Goal: Complete application form

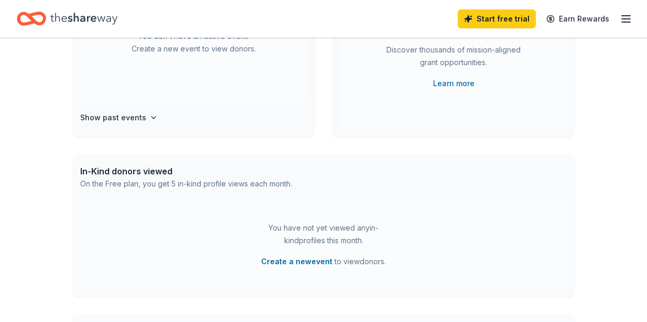
scroll to position [161, 0]
click at [364, 184] on div "In-Kind donors viewed On the Free plan, you get 5 in-kind profile views each mo…" at bounding box center [324, 177] width 504 height 46
click at [153, 114] on icon "button" at bounding box center [153, 117] width 8 height 8
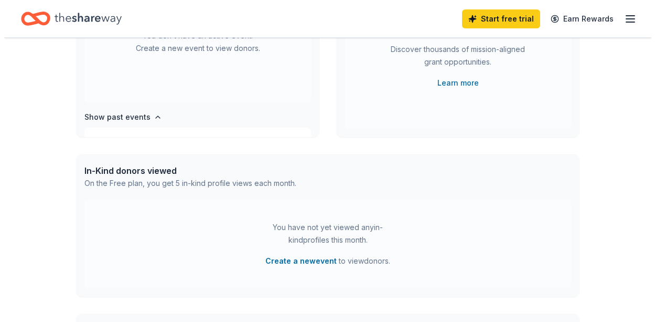
scroll to position [0, 0]
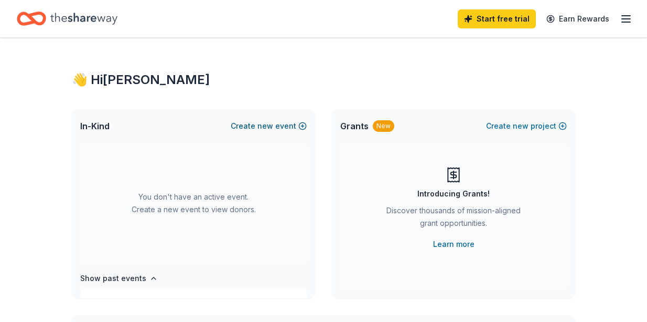
click at [297, 125] on button "Create new event" at bounding box center [269, 126] width 76 height 13
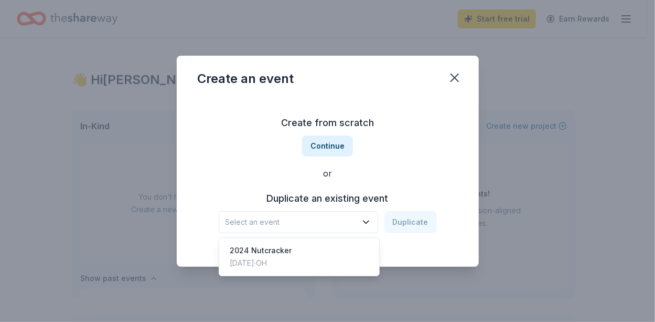
click at [308, 221] on span "Select an event" at bounding box center [291, 222] width 131 height 13
click at [299, 250] on div "2024 Nutcracker [DATE] · [GEOGRAPHIC_DATA]" at bounding box center [299, 257] width 156 height 34
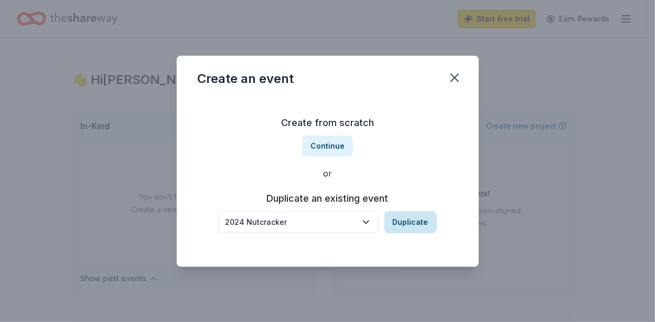
click at [413, 224] on button "Duplicate" at bounding box center [410, 222] width 52 height 22
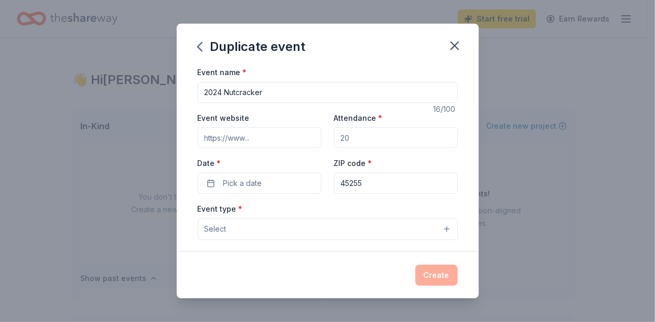
click at [222, 90] on input "2024 Nutcracker" at bounding box center [328, 92] width 260 height 21
type input "2025 Nutcracker"
click at [258, 137] on input "Event website" at bounding box center [260, 137] width 124 height 21
type input "fhorchestras.org"
click at [364, 146] on input "Attendance *" at bounding box center [396, 137] width 124 height 21
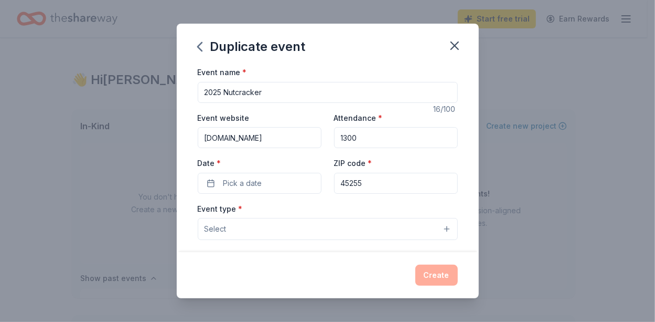
type input "1300"
click at [294, 170] on div "Date * Pick a date" at bounding box center [260, 174] width 124 height 37
click at [291, 173] on button "Pick a date" at bounding box center [260, 183] width 124 height 21
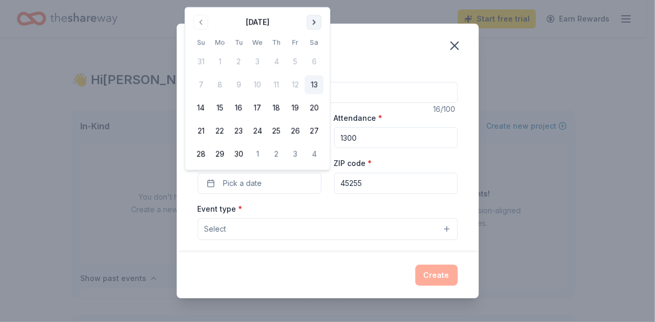
click at [317, 20] on button "Go to next month" at bounding box center [314, 22] width 15 height 15
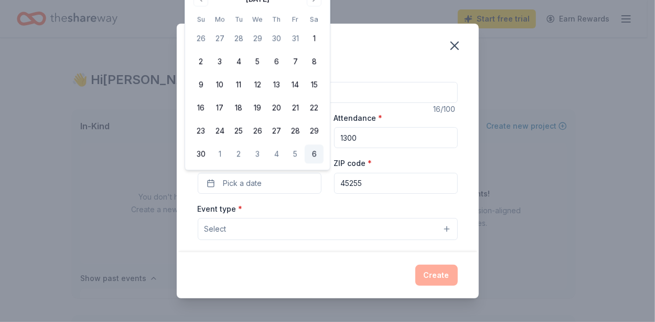
click at [316, 159] on button "6" at bounding box center [314, 154] width 19 height 19
click at [451, 199] on div "Event name * 2025 Nutcracker 16 /100 Event website fhorchestras.org Attendance …" at bounding box center [328, 159] width 302 height 186
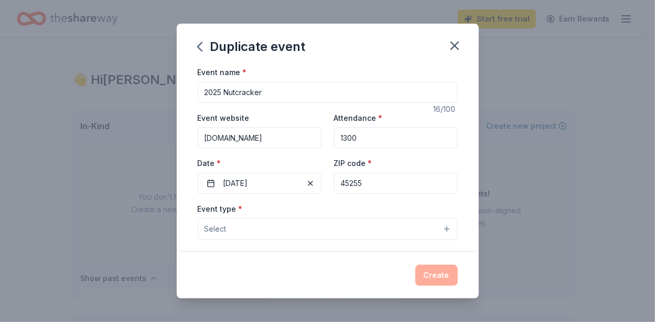
scroll to position [29, 0]
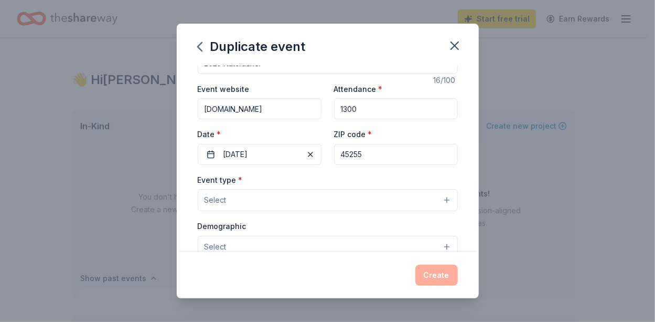
click at [411, 190] on button "Select" at bounding box center [328, 200] width 260 height 22
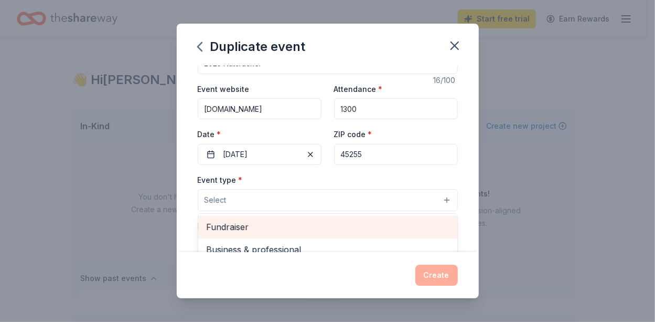
scroll to position [35, 0]
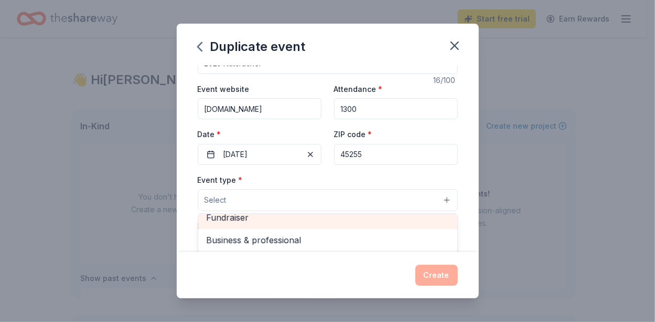
click at [372, 223] on div "Fundraiser" at bounding box center [327, 217] width 259 height 22
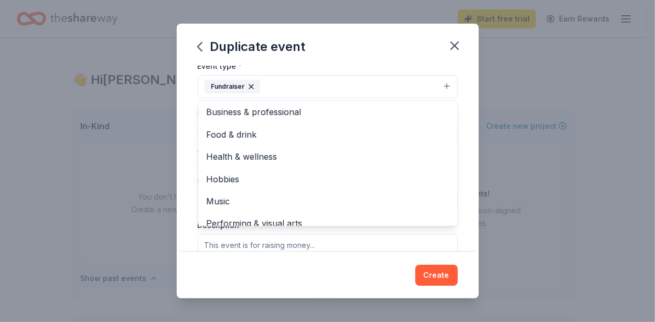
scroll to position [143, 0]
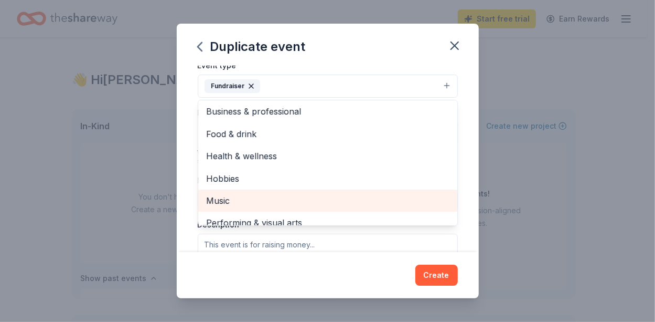
click at [369, 189] on div "Music" at bounding box center [327, 200] width 259 height 22
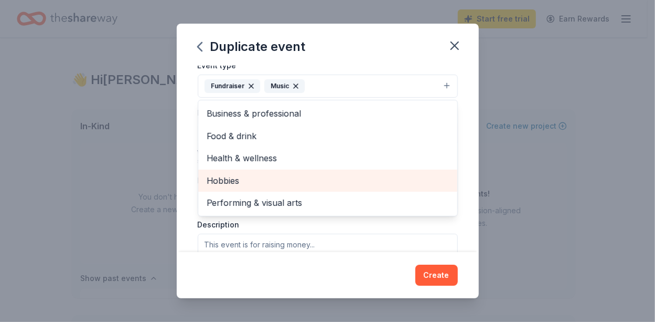
scroll to position [0, 0]
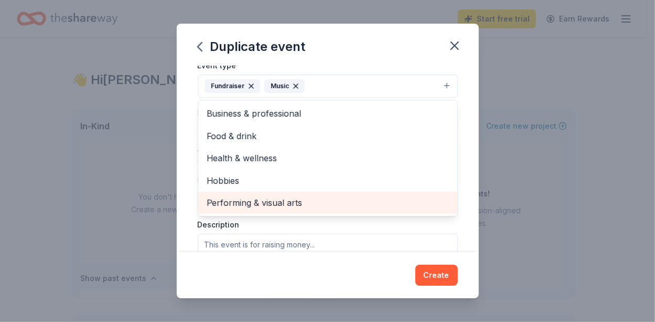
click at [357, 197] on span "Performing & visual arts" at bounding box center [328, 203] width 242 height 14
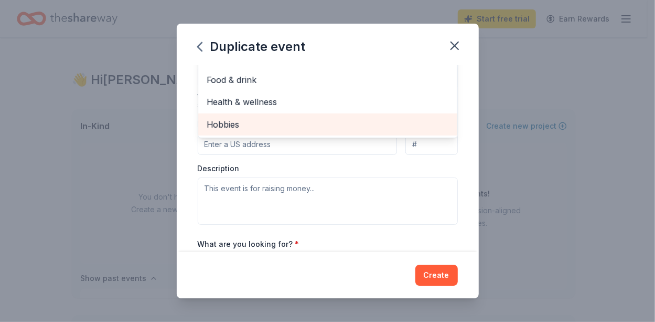
scroll to position [200, 0]
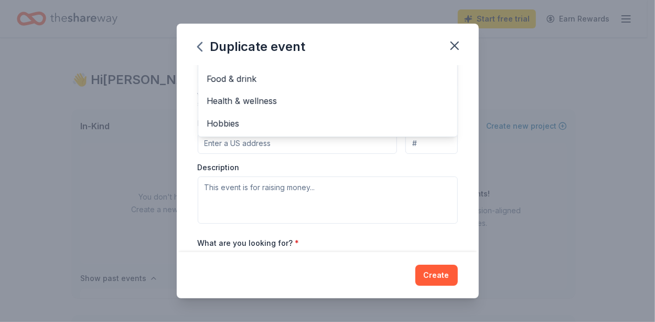
click at [447, 168] on div "Event type * Fundraiser Music Performing & visual arts Business & professional …" at bounding box center [328, 113] width 260 height 222
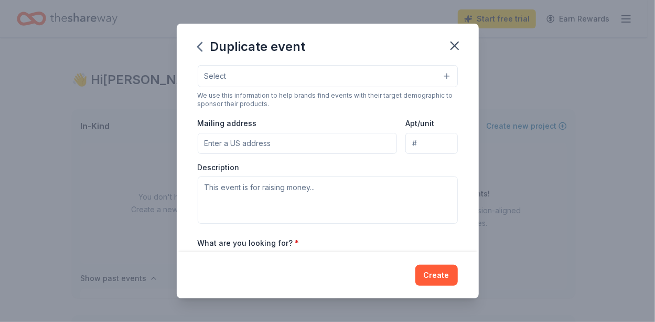
scroll to position [69, 0]
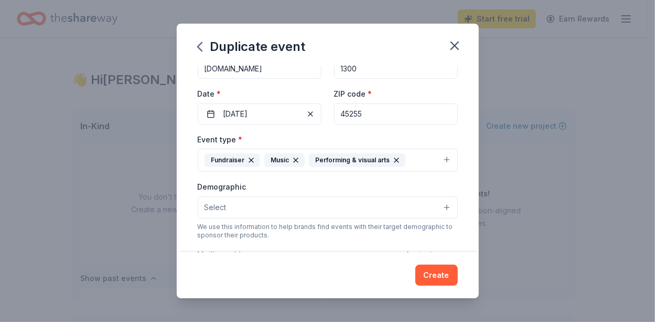
click at [286, 208] on button "Select" at bounding box center [328, 207] width 260 height 22
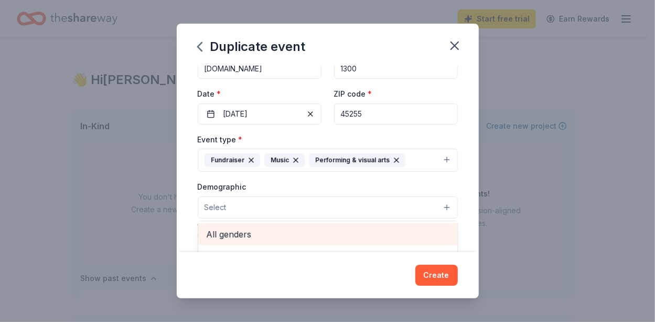
click at [281, 230] on span "All genders" at bounding box center [328, 234] width 242 height 14
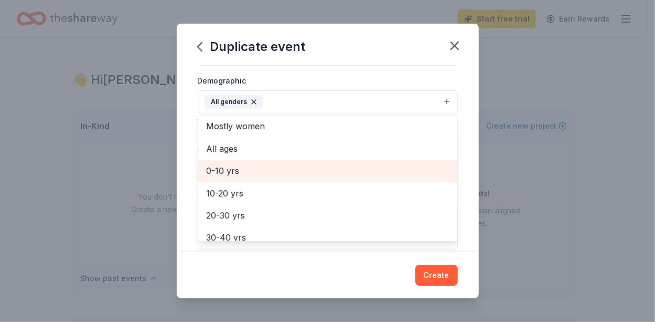
scroll to position [24, 0]
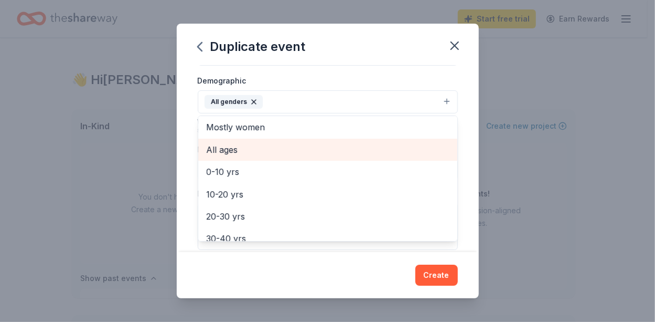
click at [310, 153] on span "All ages" at bounding box center [328, 150] width 242 height 14
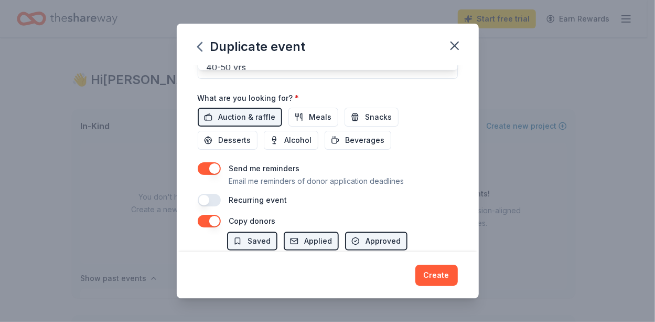
scroll to position [348, 0]
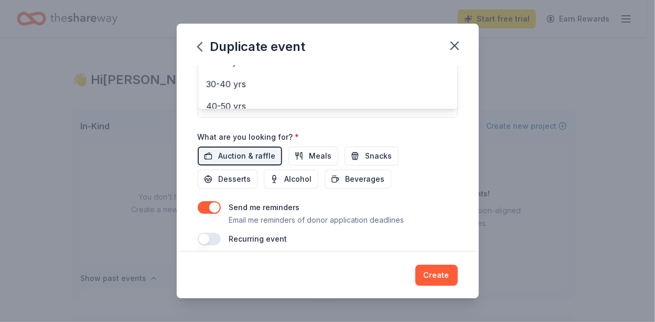
click at [299, 148] on div "Event name * 2025 Nutcracker 16 /100 Event website fhorchestras.org Attendance …" at bounding box center [328, 1] width 260 height 487
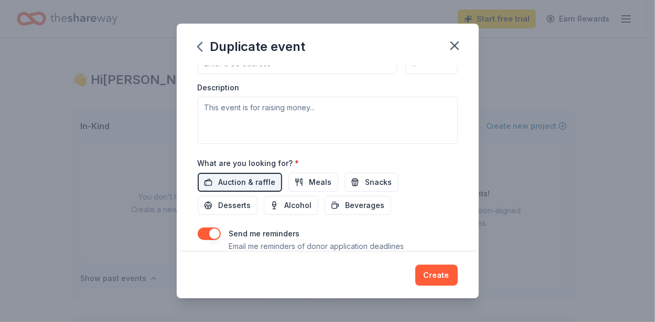
scroll to position [281, 0]
click at [315, 179] on span "Meals" at bounding box center [320, 182] width 23 height 13
click at [351, 181] on button "Snacks" at bounding box center [372, 182] width 54 height 19
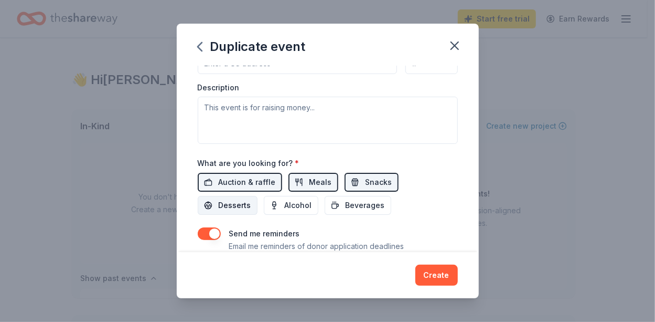
click at [241, 199] on span "Desserts" at bounding box center [235, 205] width 33 height 13
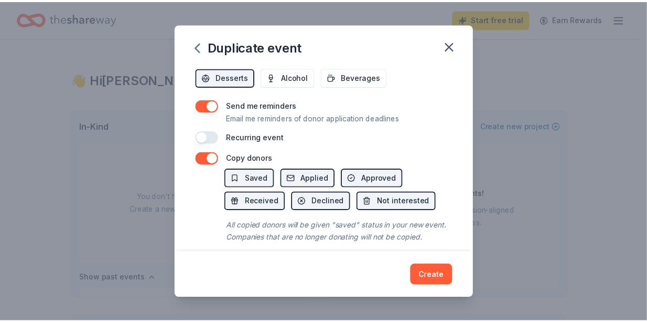
scroll to position [411, 0]
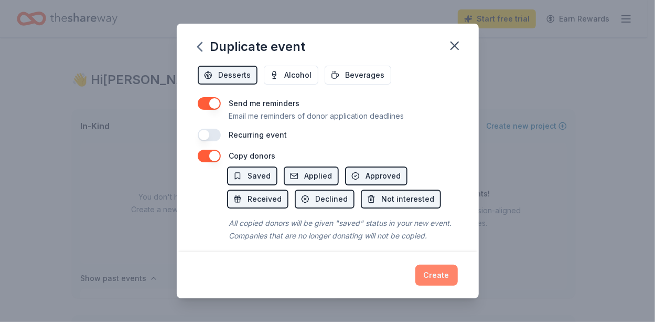
click at [445, 267] on button "Create" at bounding box center [436, 274] width 42 height 21
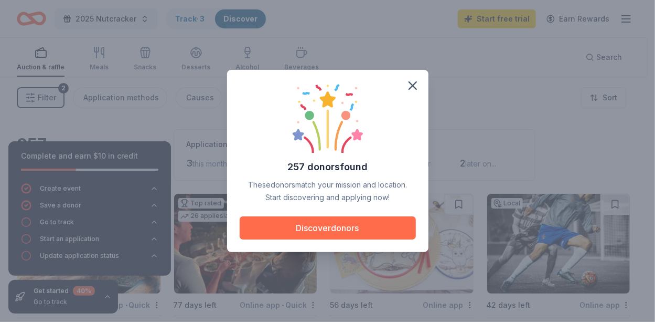
click at [352, 225] on button "Discover donors" at bounding box center [328, 227] width 176 height 23
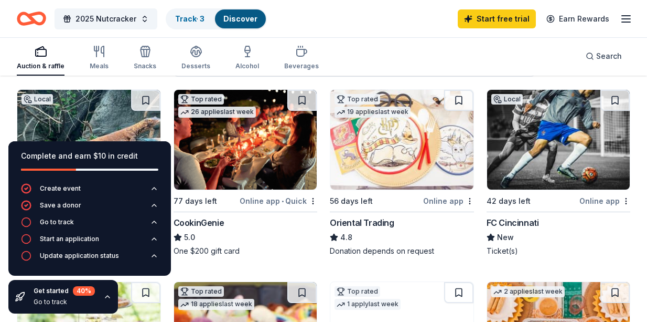
scroll to position [104, 0]
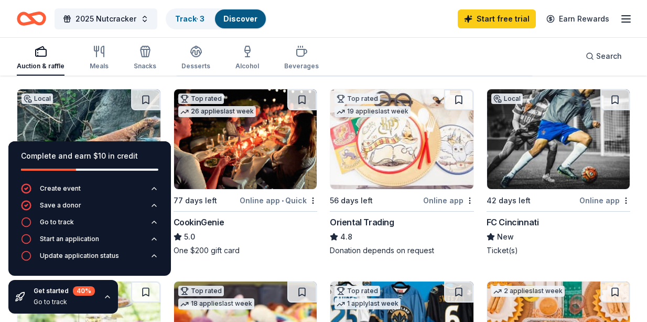
click at [517, 219] on div "FC Cincinnati" at bounding box center [513, 222] width 52 height 13
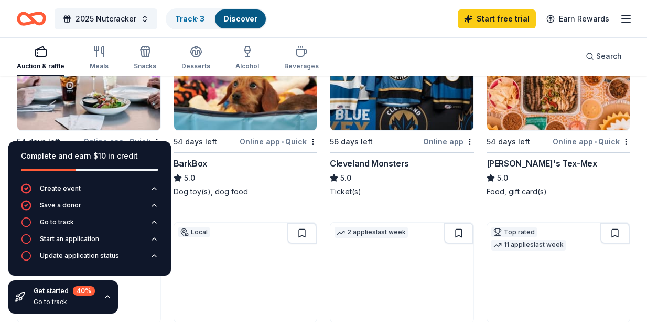
scroll to position [356, 0]
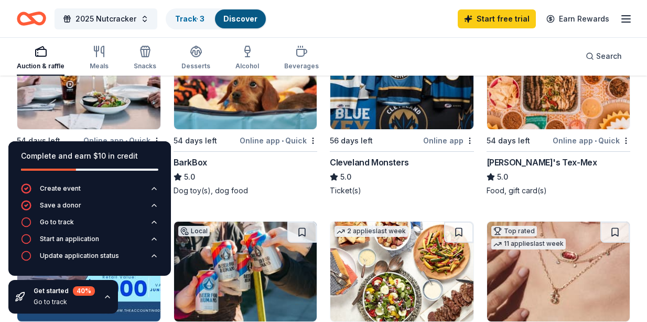
click at [105, 297] on icon "button" at bounding box center [107, 296] width 8 height 8
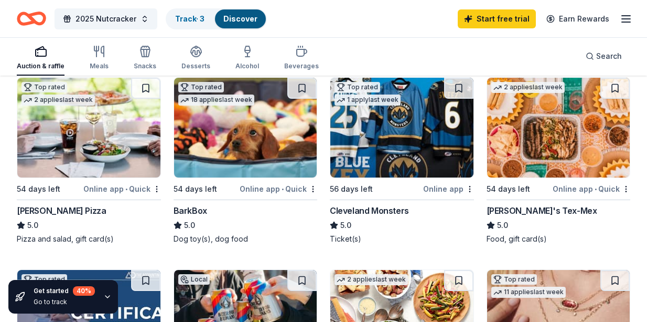
scroll to position [311, 0]
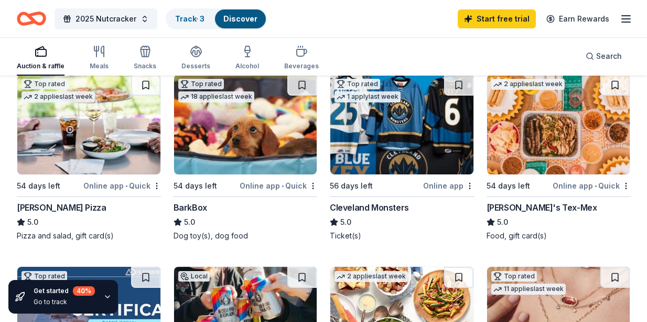
click at [251, 179] on div "Online app • Quick" at bounding box center [279, 185] width 78 height 13
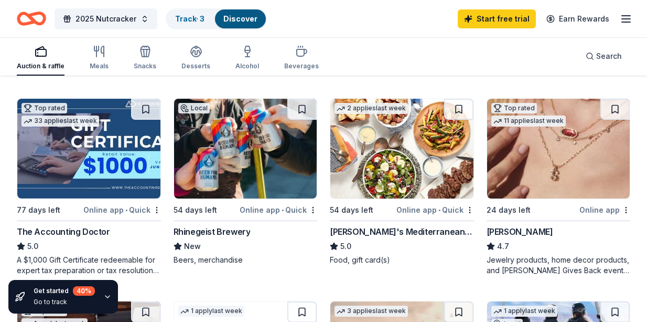
scroll to position [480, 0]
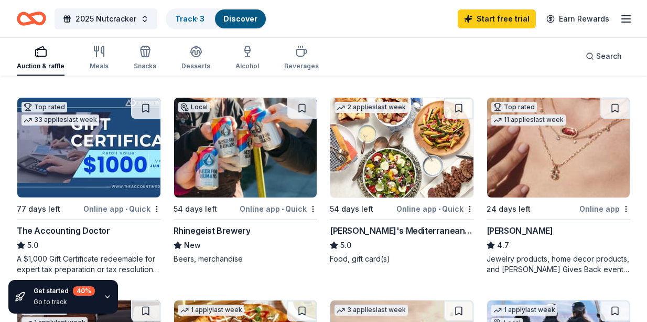
click at [411, 231] on div "[PERSON_NAME]'s Mediterranean Cafe" at bounding box center [402, 230] width 144 height 13
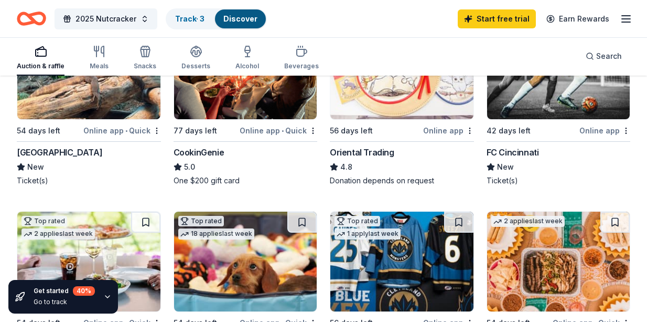
scroll to position [175, 0]
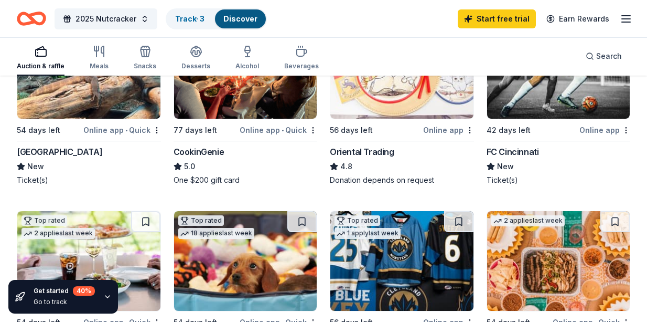
click at [102, 152] on div "Cincinnati Zoo & Botanical Garden" at bounding box center [59, 151] width 85 height 13
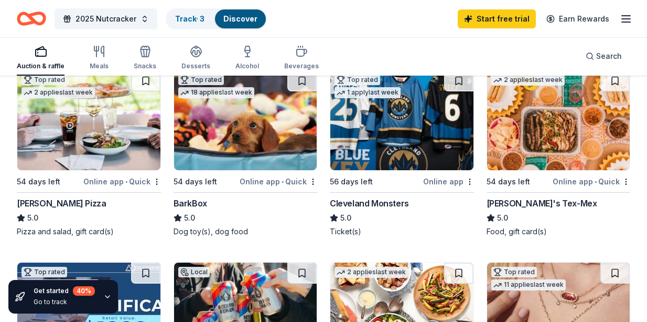
scroll to position [316, 0]
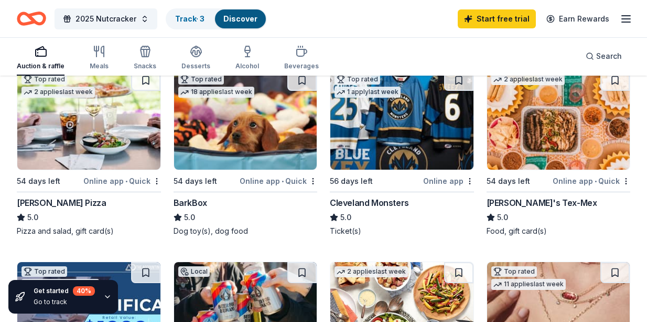
click at [542, 176] on div "54 days left" at bounding box center [519, 180] width 65 height 13
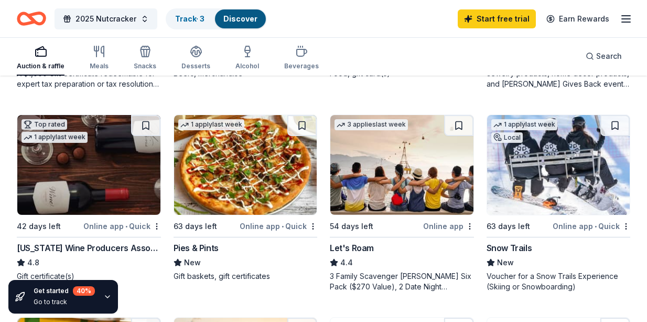
scroll to position [663, 0]
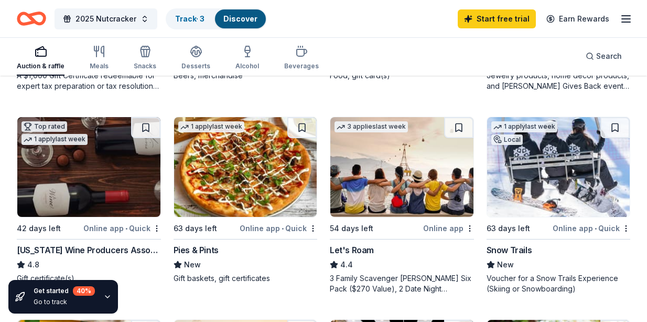
click at [210, 192] on img at bounding box center [245, 167] width 143 height 100
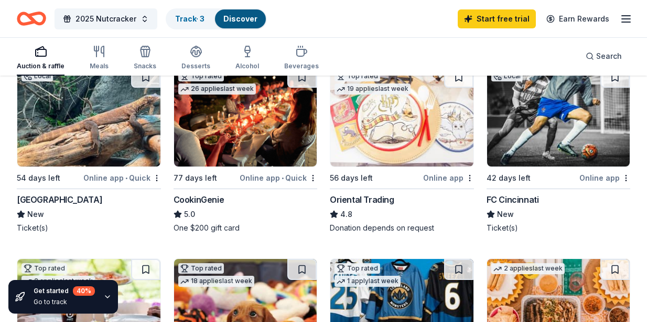
scroll to position [0, 0]
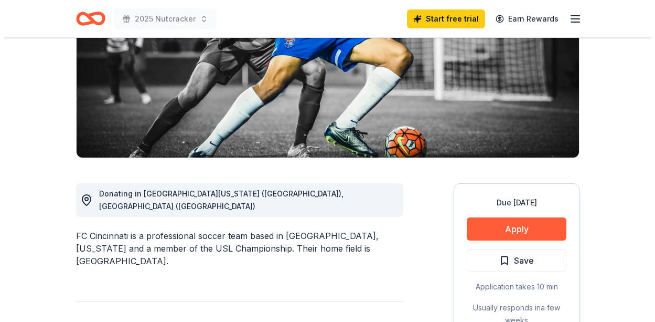
scroll to position [162, 0]
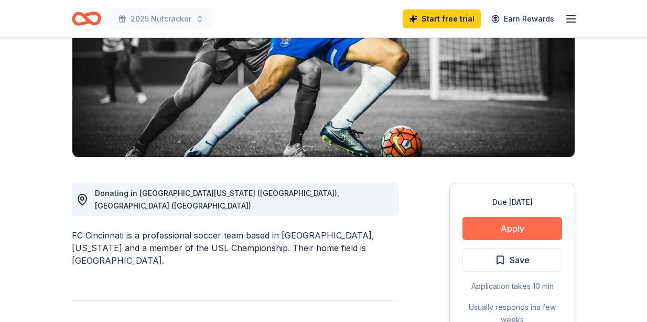
click at [512, 231] on button "Apply" at bounding box center [513, 228] width 100 height 23
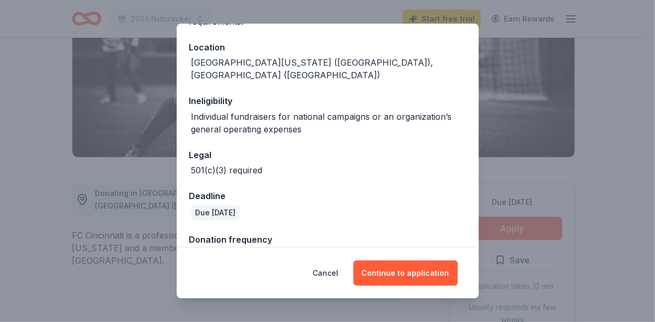
scroll to position [122, 0]
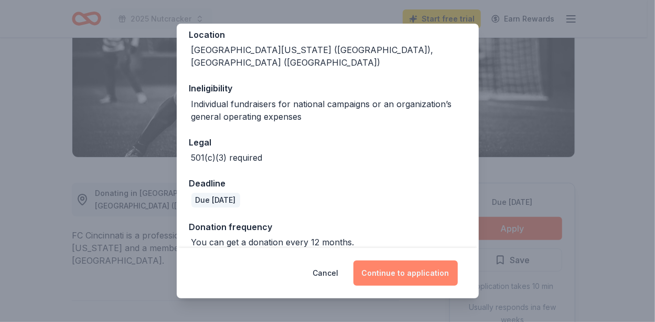
click at [429, 280] on button "Continue to application" at bounding box center [406, 272] width 104 height 25
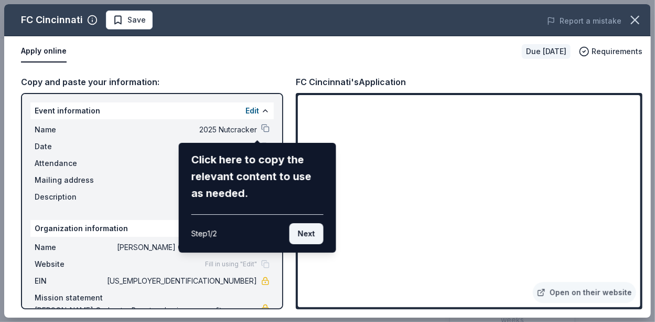
click at [314, 237] on button "Next" at bounding box center [307, 233] width 34 height 21
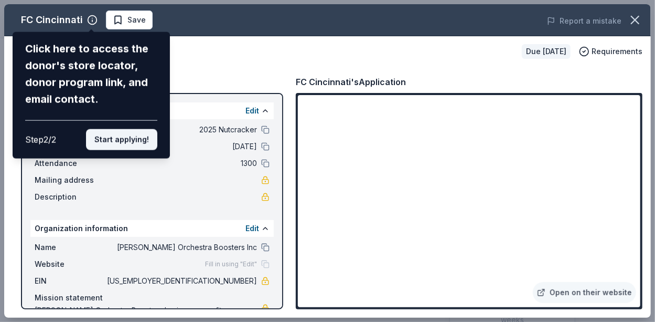
click at [143, 145] on button "Start applying!" at bounding box center [121, 139] width 71 height 21
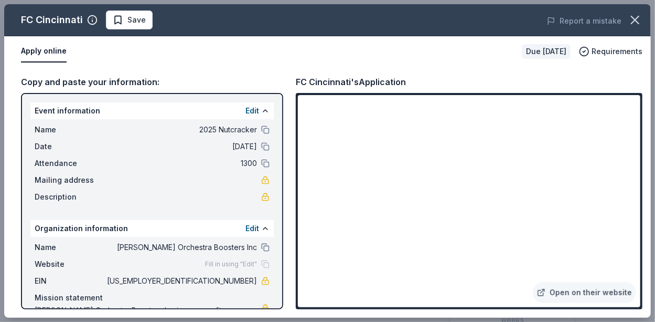
drag, startPoint x: 636, startPoint y: 113, endPoint x: 629, endPoint y: 169, distance: 57.1
click at [629, 169] on div "FC Cincinnati Save Report a mistake Apply online Due in 42 days Requirements Co…" at bounding box center [327, 160] width 647 height 313
click at [470, 299] on div "FC Cincinnati Save Report a mistake Apply online Due in 42 days Requirements Co…" at bounding box center [327, 160] width 647 height 313
click at [579, 291] on div "FC Cincinnati Save Report a mistake Apply online Due in 42 days Requirements Co…" at bounding box center [327, 160] width 647 height 313
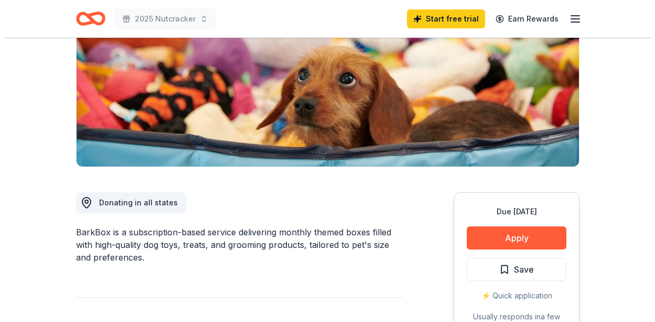
scroll to position [153, 0]
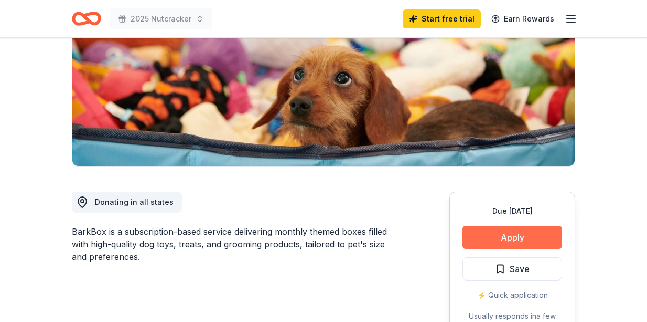
click at [488, 233] on button "Apply" at bounding box center [513, 237] width 100 height 23
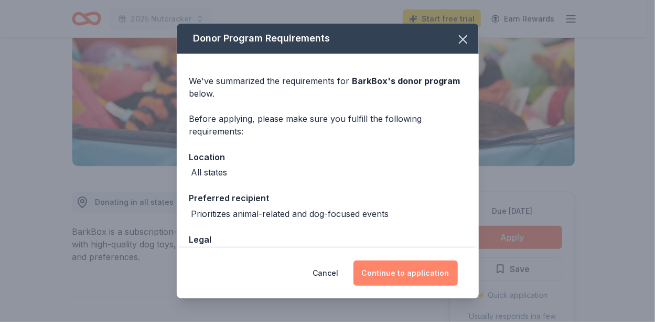
click at [426, 266] on button "Continue to application" at bounding box center [406, 272] width 104 height 25
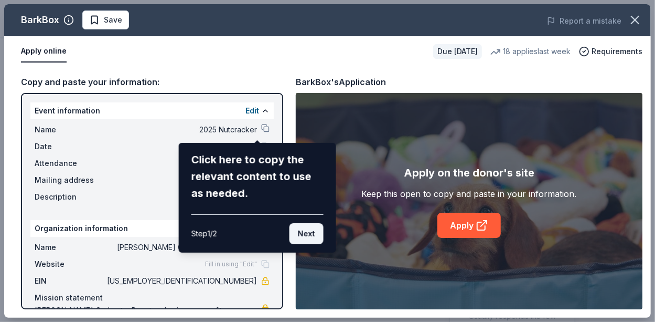
click at [307, 228] on button "Next" at bounding box center [307, 233] width 34 height 21
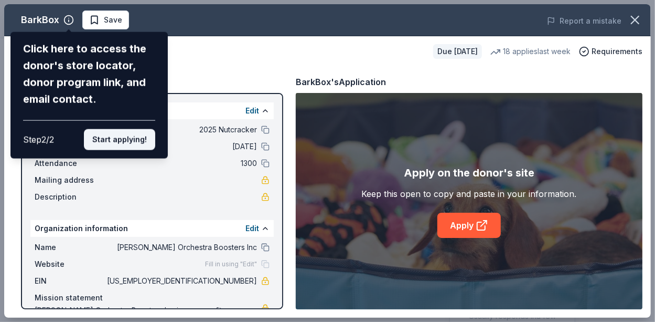
click at [140, 135] on button "Start applying!" at bounding box center [119, 139] width 71 height 21
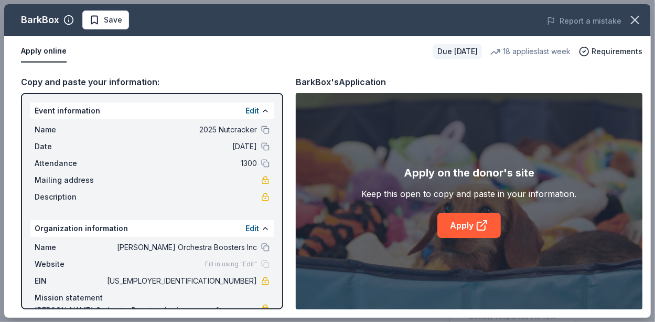
click at [453, 229] on div "BarkBox Save Report a mistake Apply online Due in 54 days 18 applies last week …" at bounding box center [327, 160] width 647 height 313
click at [494, 224] on div "BarkBox Save Report a mistake Apply online Due in 54 days 18 applies last week …" at bounding box center [327, 160] width 647 height 313
click at [462, 231] on div "BarkBox Save Report a mistake Apply online Due in 54 days 18 applies last week …" at bounding box center [327, 160] width 647 height 313
click at [482, 227] on div "BarkBox Save Report a mistake Apply online Due in 54 days 18 applies last week …" at bounding box center [327, 160] width 647 height 313
click at [468, 221] on link "Apply" at bounding box center [468, 224] width 63 height 25
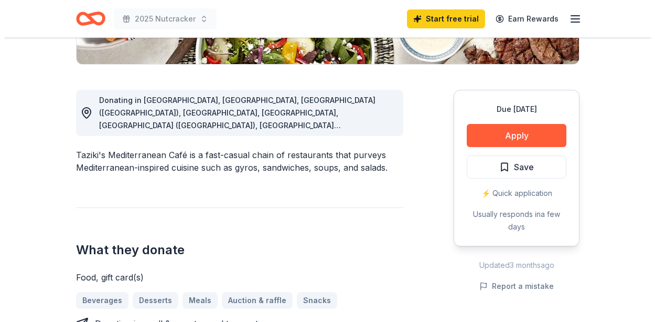
scroll to position [254, 0]
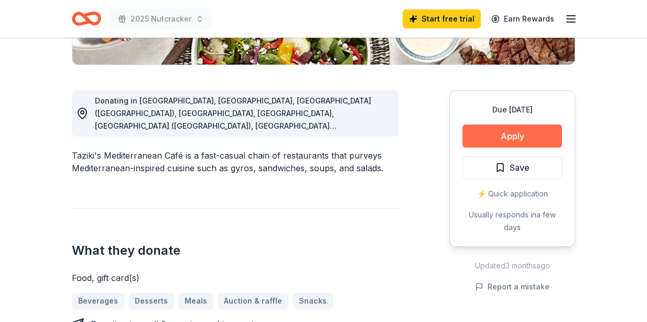
click at [511, 145] on button "Apply" at bounding box center [513, 135] width 100 height 23
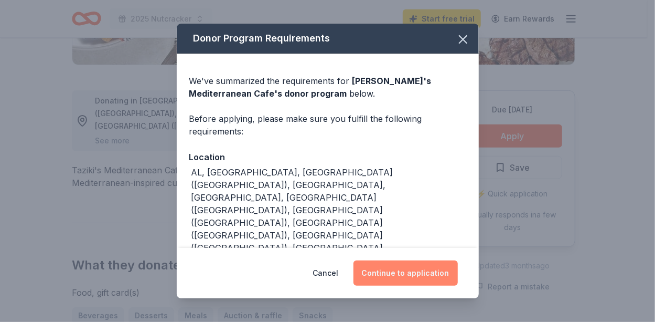
click at [408, 275] on button "Continue to application" at bounding box center [406, 272] width 104 height 25
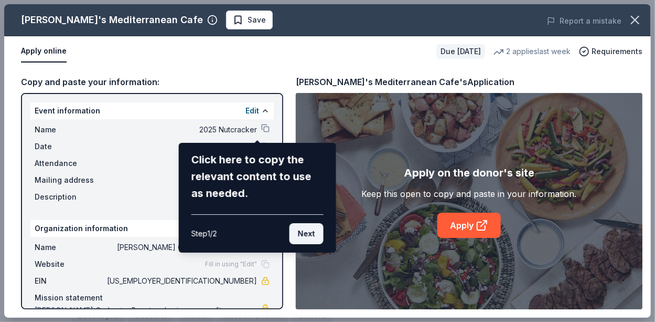
click at [312, 234] on button "Next" at bounding box center [307, 233] width 34 height 21
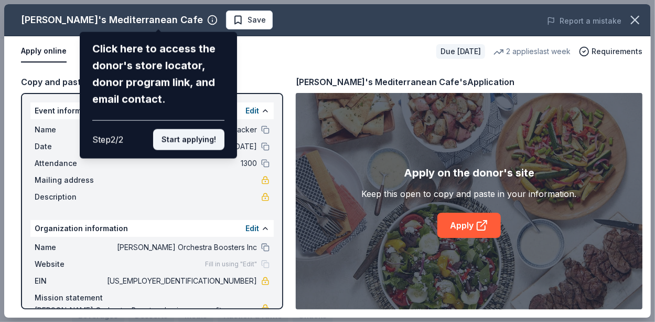
click at [214, 147] on button "Start applying!" at bounding box center [188, 139] width 71 height 21
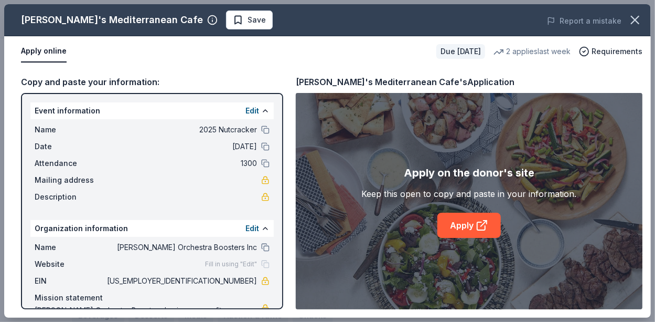
click at [462, 223] on link "Apply" at bounding box center [468, 224] width 63 height 25
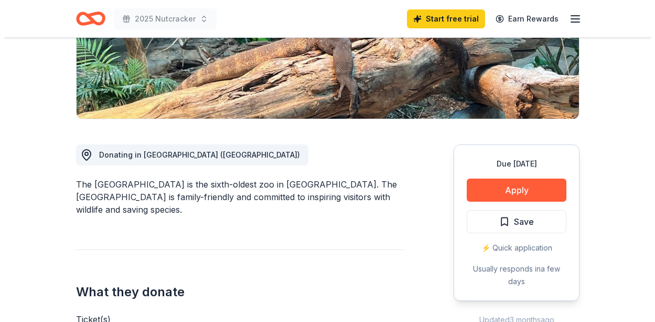
scroll to position [204, 0]
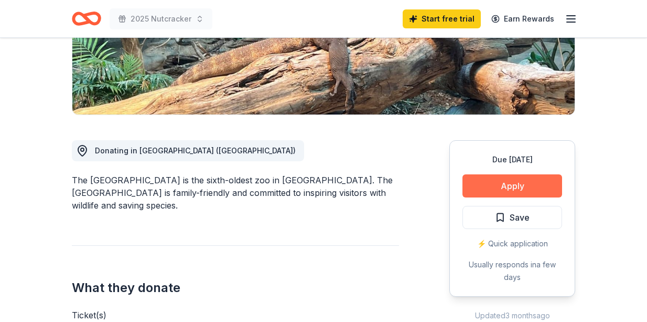
click at [524, 192] on button "Apply" at bounding box center [513, 185] width 100 height 23
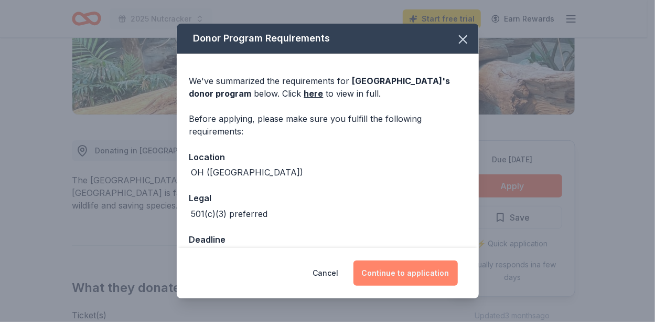
click at [435, 268] on button "Continue to application" at bounding box center [406, 272] width 104 height 25
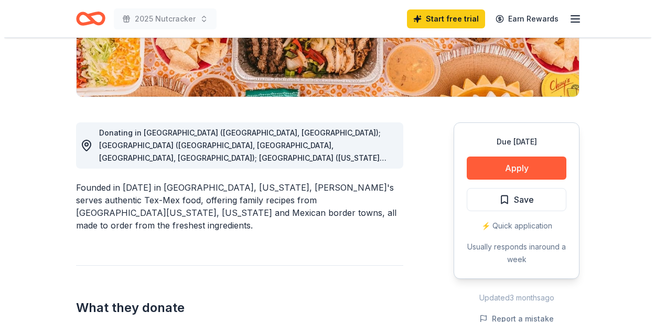
scroll to position [225, 0]
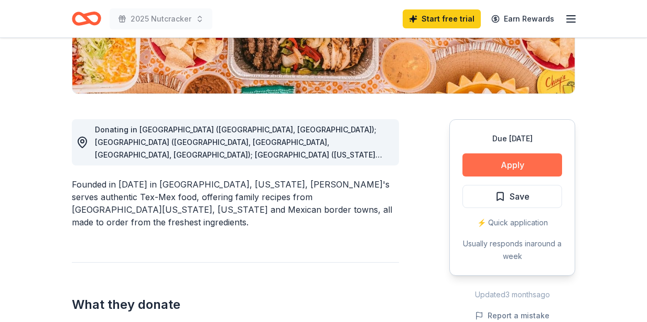
click at [493, 169] on button "Apply" at bounding box center [513, 164] width 100 height 23
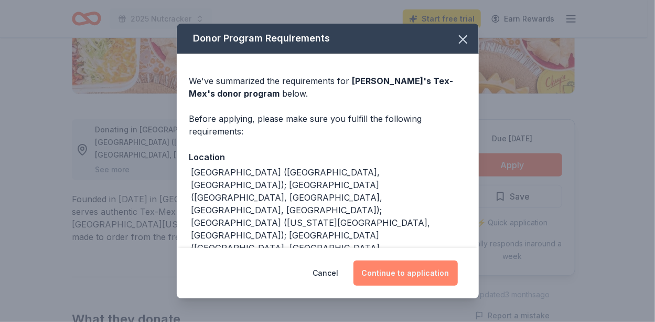
click at [426, 262] on button "Continue to application" at bounding box center [406, 272] width 104 height 25
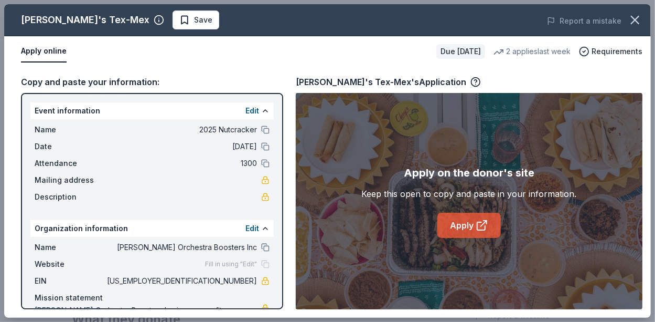
click at [474, 232] on link "Apply" at bounding box center [468, 224] width 63 height 25
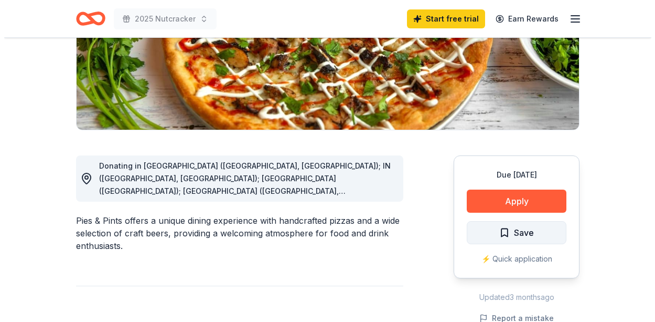
scroll to position [192, 0]
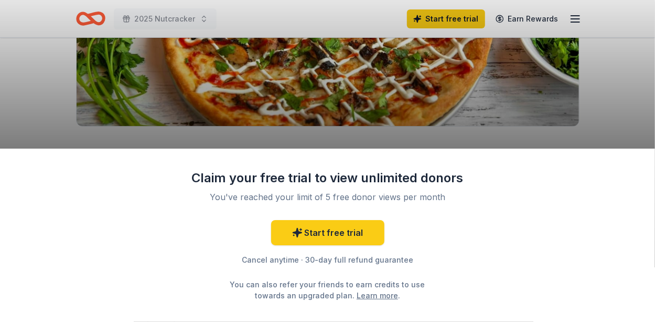
click at [509, 192] on div "Claim your free trial to view unlimited donors You've reached your limit of 5 f…" at bounding box center [327, 234] width 655 height 173
click at [495, 121] on div "Claim your free trial to view unlimited donors You've reached your limit of 5 f…" at bounding box center [327, 161] width 655 height 322
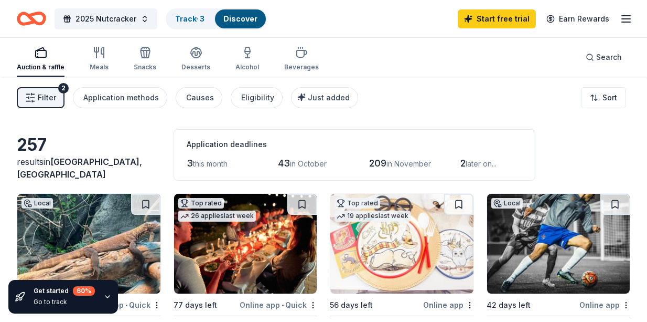
click at [229, 230] on img at bounding box center [245, 244] width 143 height 100
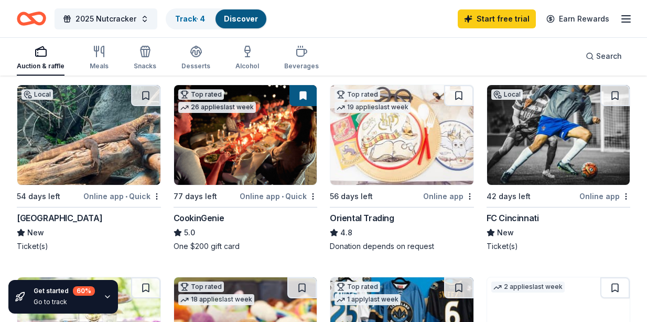
scroll to position [113, 0]
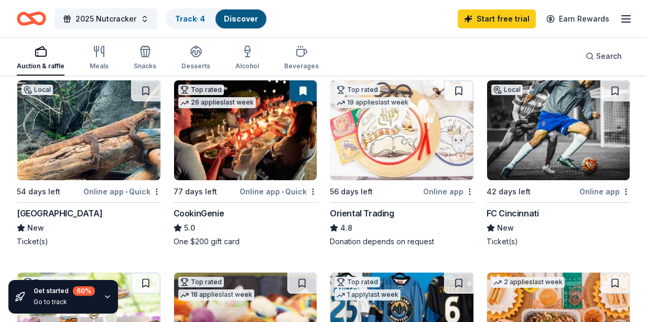
click at [414, 191] on div "56 days left" at bounding box center [375, 191] width 91 height 13
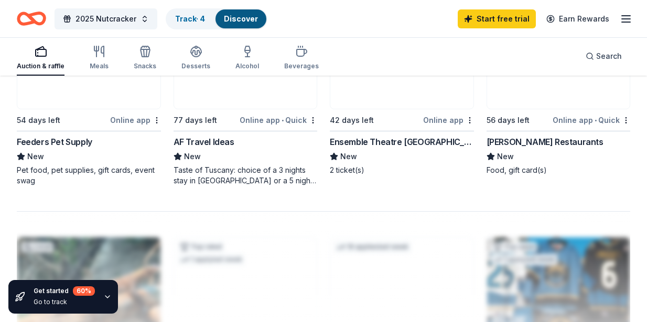
scroll to position [1005, 0]
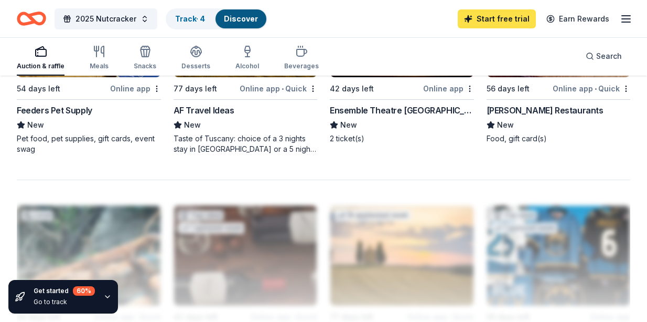
click at [503, 17] on link "Start free trial" at bounding box center [497, 18] width 78 height 19
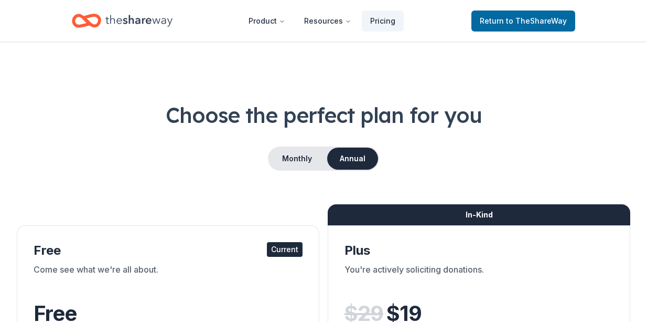
scroll to position [1005, 0]
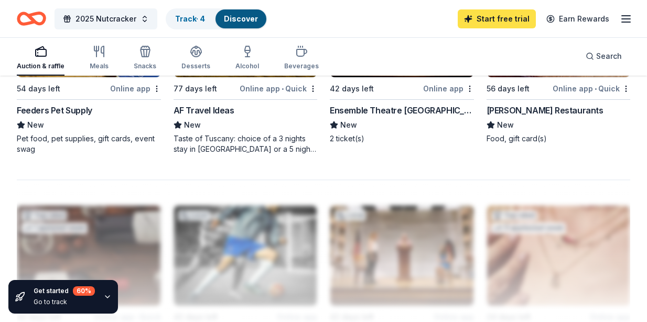
click at [486, 12] on link "Start free trial" at bounding box center [497, 18] width 78 height 19
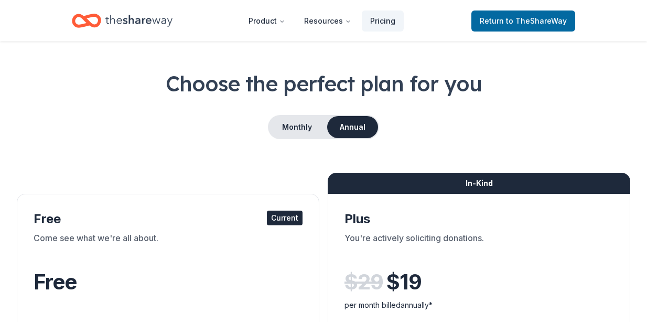
scroll to position [24, 0]
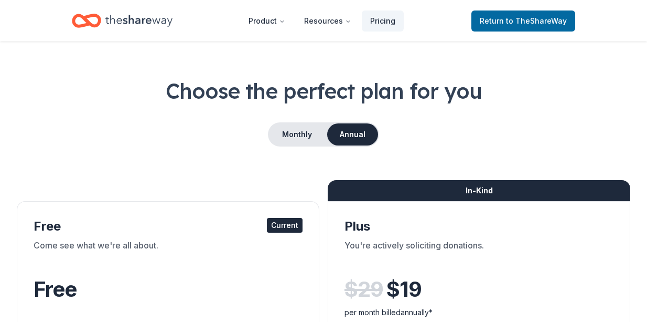
click at [301, 145] on div "Monthly Annual" at bounding box center [323, 134] width 111 height 24
click at [301, 144] on button "Monthly" at bounding box center [297, 134] width 56 height 22
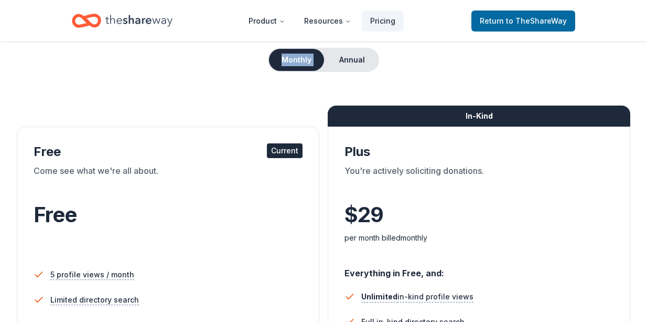
scroll to position [0, 0]
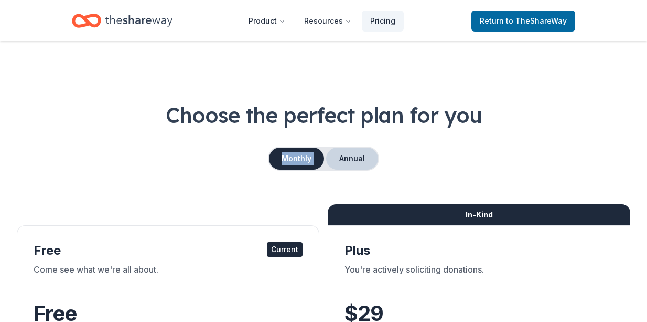
click at [339, 167] on button "Annual" at bounding box center [352, 158] width 52 height 22
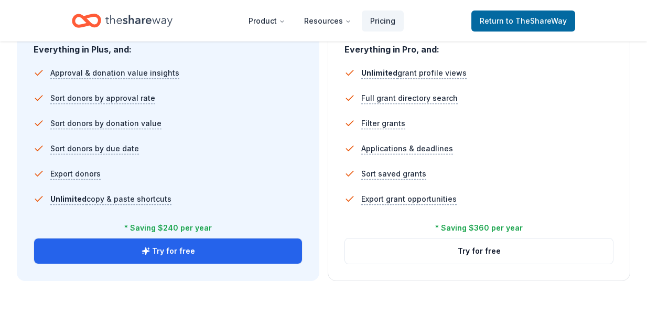
scroll to position [811, 0]
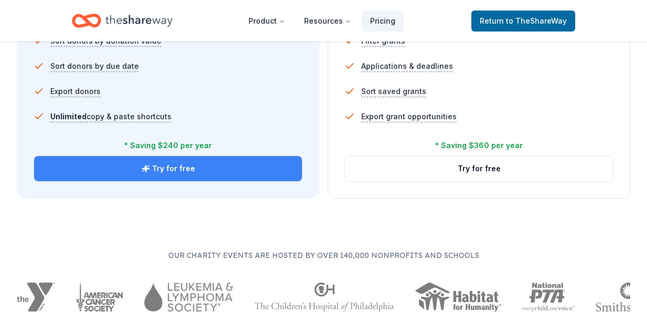
click at [230, 172] on button "Try for free" at bounding box center [168, 168] width 268 height 25
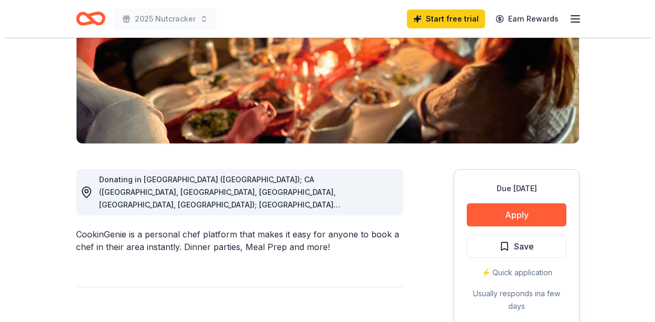
scroll to position [179, 0]
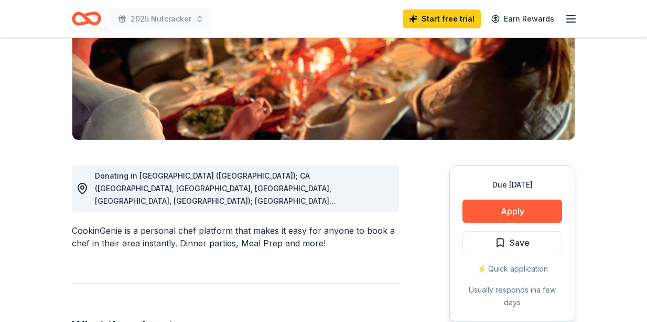
click at [359, 196] on span "Donating in [GEOGRAPHIC_DATA] ([GEOGRAPHIC_DATA]); CA ([GEOGRAPHIC_DATA], [GEOG…" at bounding box center [234, 301] width 278 height 261
click at [521, 215] on button "Apply" at bounding box center [513, 210] width 100 height 23
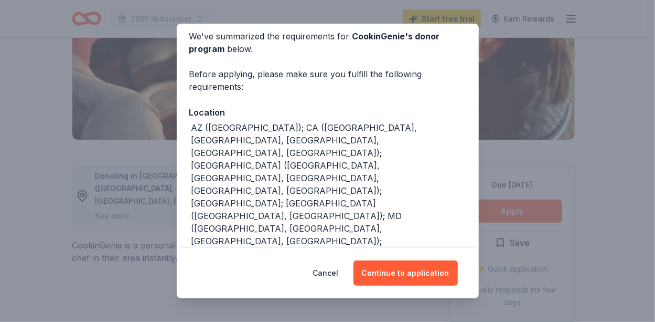
scroll to position [45, 0]
click at [426, 266] on button "Continue to application" at bounding box center [406, 272] width 104 height 25
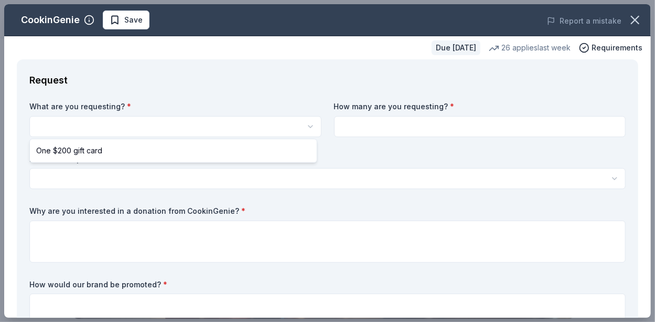
select select "One $200 gift card"
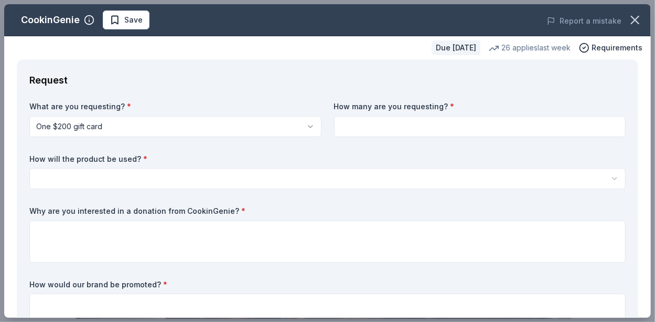
click at [368, 135] on input at bounding box center [480, 126] width 292 height 21
type input "1"
click at [319, 185] on html "2025 Nutcracker Save Apply Due in 77 days Share CookinGenie 5.0 • 7 reviews 26 …" at bounding box center [327, 161] width 655 height 322
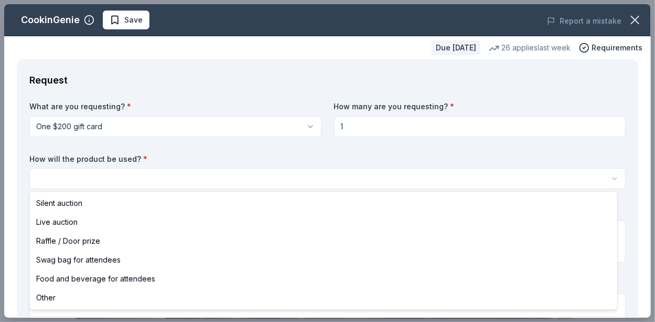
select select "raffleDoorPrize"
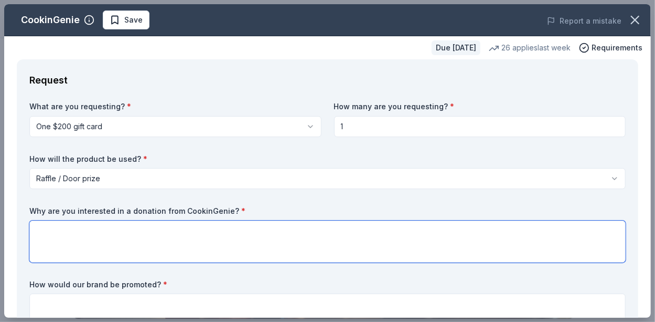
click at [205, 239] on textarea at bounding box center [327, 241] width 596 height 42
type textarea "W"
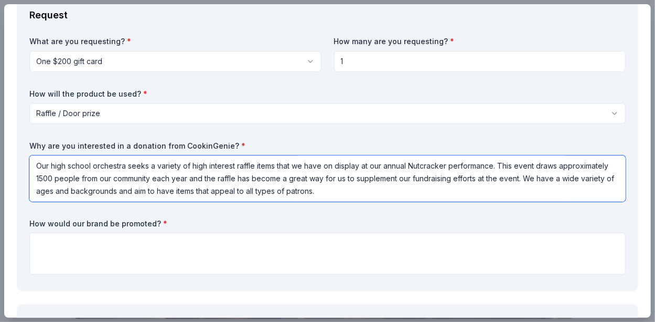
scroll to position [68, 0]
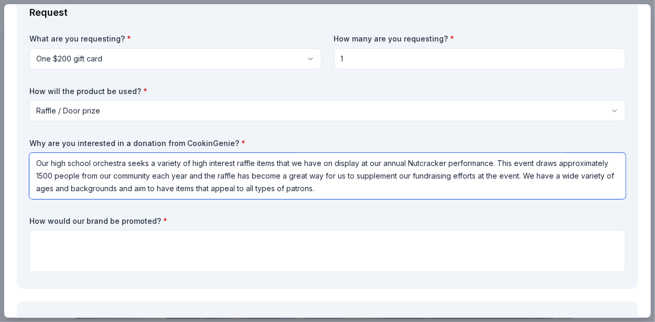
click at [411, 185] on textarea "Our high school orchestra seeks a variety of high interest raffle items that we…" at bounding box center [327, 176] width 596 height 46
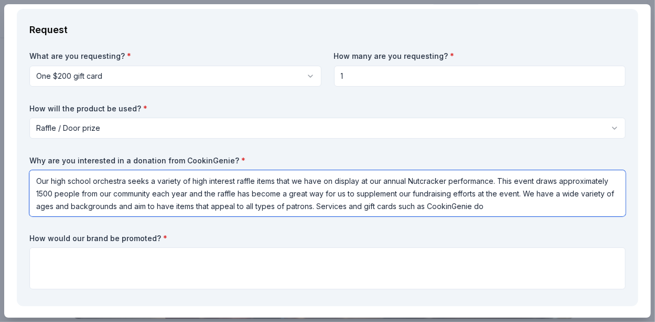
scroll to position [52, 0]
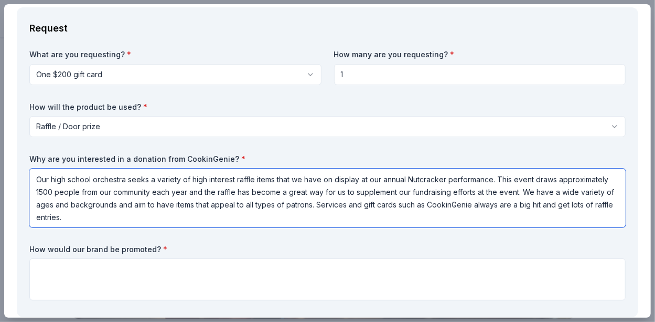
type textarea "Our high school orchestra seeks a variety of high interest raffle items that we…"
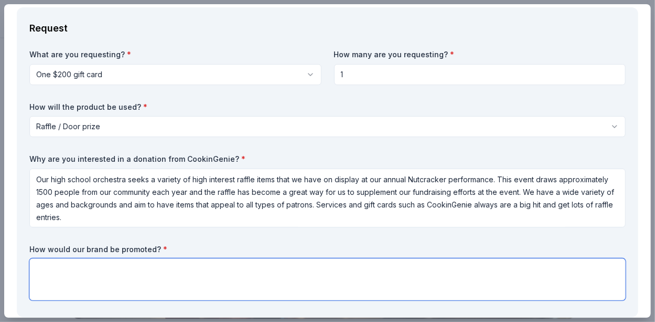
click at [385, 268] on textarea at bounding box center [327, 279] width 596 height 42
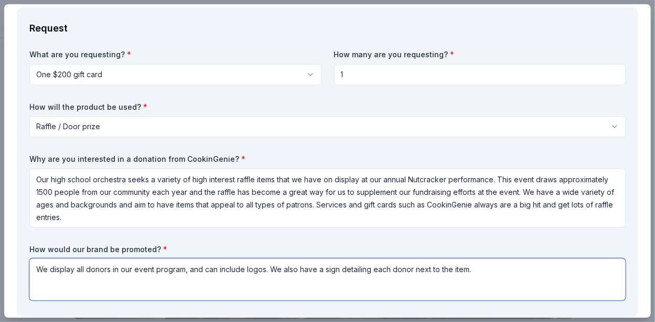
click at [76, 272] on textarea "We display all donors in our event program, and can include logos. We also have…" at bounding box center [327, 279] width 596 height 42
click at [549, 275] on textarea "We display and thank all donors in our event program, and can include logos. We…" at bounding box center [327, 279] width 596 height 42
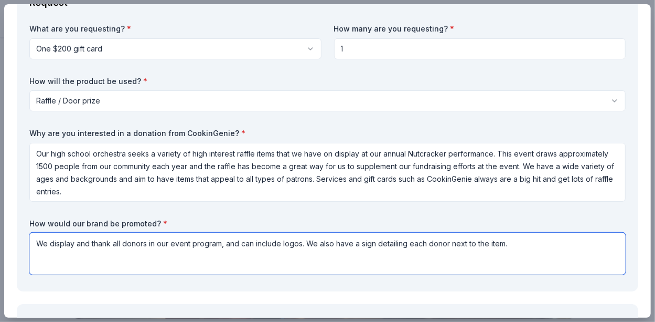
scroll to position [77, 0]
type textarea "We display and thank all donors in our event program, and can include logos. We…"
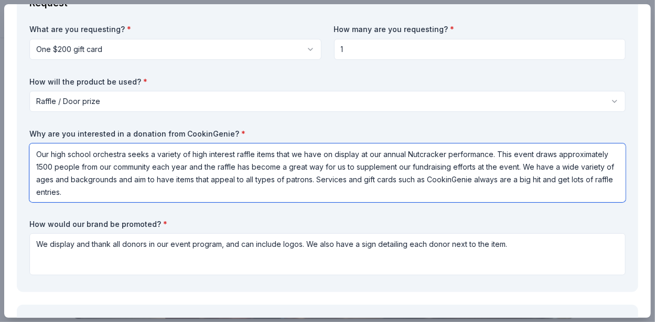
click at [97, 166] on textarea "Our high school orchestra seeks a variety of high interest raffle items that we…" at bounding box center [327, 172] width 596 height 59
click at [319, 196] on textarea "Our high school orchestra seeks a variety of high interest raffle items that we…" at bounding box center [327, 172] width 596 height 59
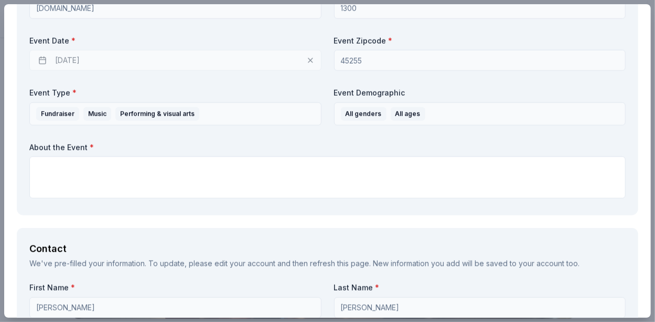
scroll to position [508, 0]
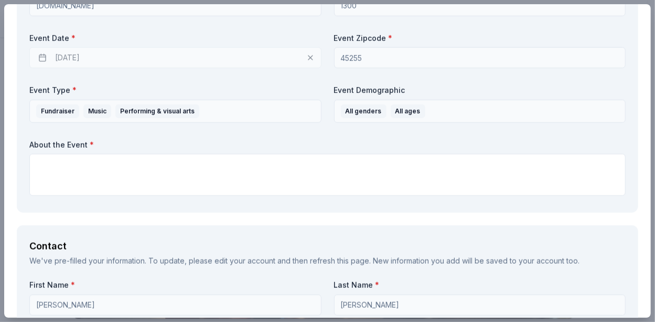
type textarea "Our high school orchestra seeks a variety of high interest raffle items that we…"
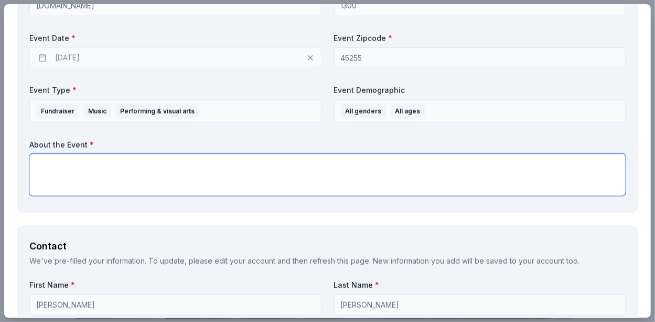
click at [244, 181] on textarea at bounding box center [327, 175] width 596 height 42
paste textarea "Our high school orchestra performs The Nutcracker in collaboration with a local…"
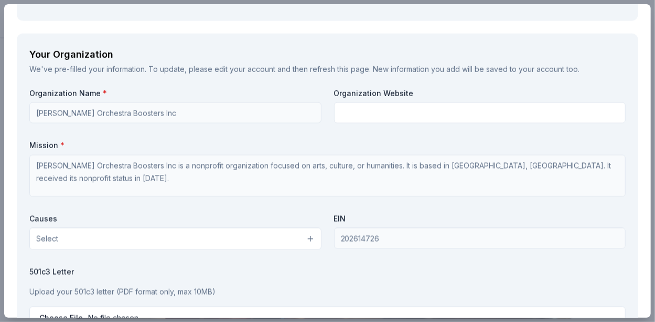
scroll to position [873, 0]
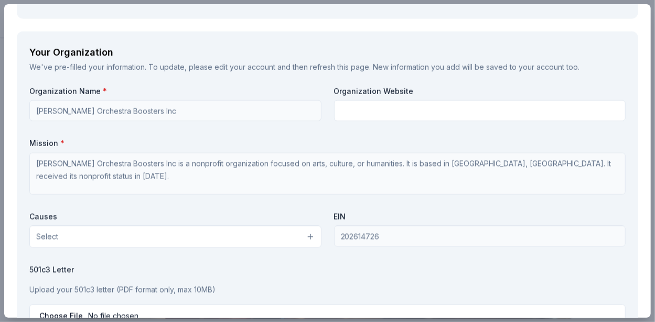
type textarea "Our high school orchestra performs The Nutcracker in collaboration with a local…"
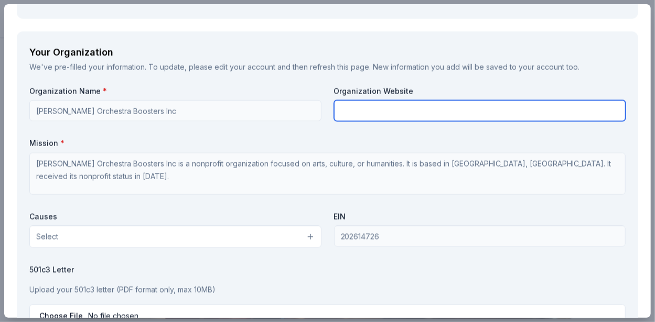
click at [360, 109] on input "text" at bounding box center [480, 110] width 292 height 21
type input "fhorchestras.org"
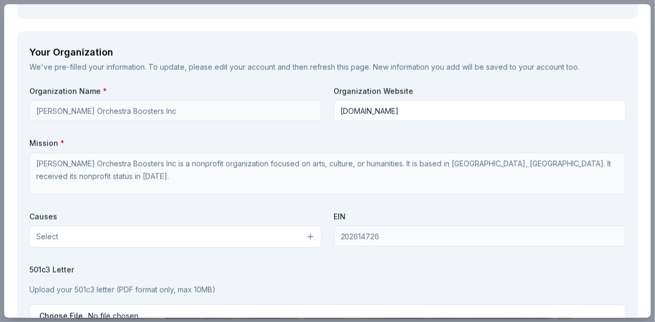
click at [376, 139] on label "Mission *" at bounding box center [327, 143] width 596 height 10
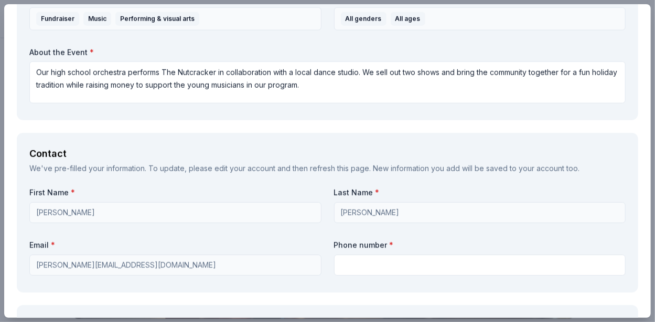
scroll to position [599, 0]
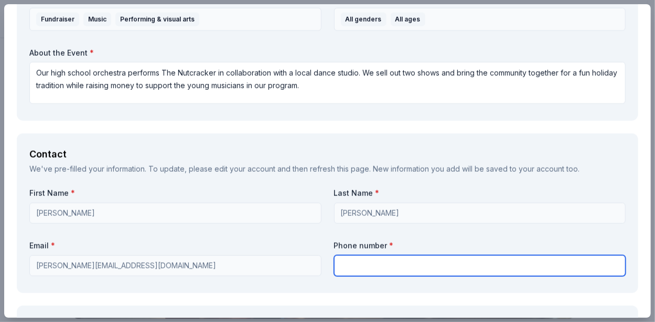
click at [467, 270] on input "text" at bounding box center [480, 265] width 292 height 21
type input "5135356999"
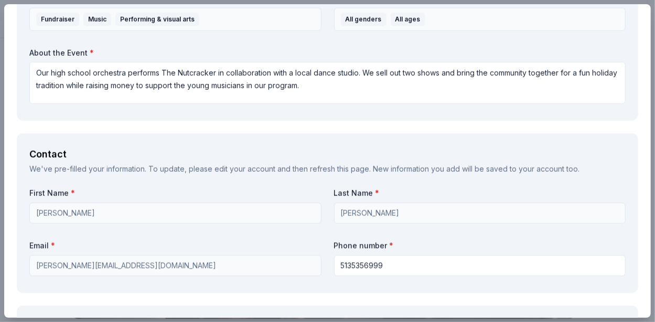
click at [523, 234] on div "First Name * Jessica Last Name * Cox Email * jessicacox@foresthills.edu Phone n…" at bounding box center [327, 234] width 596 height 92
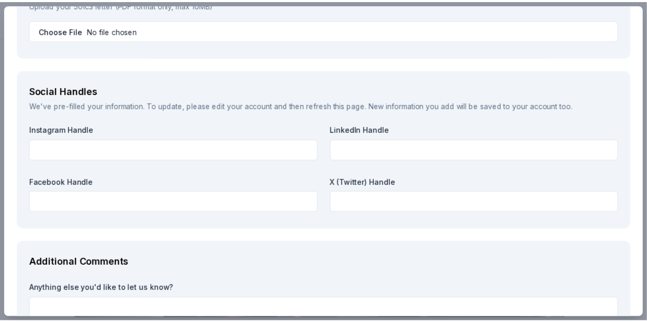
scroll to position [1250, 0]
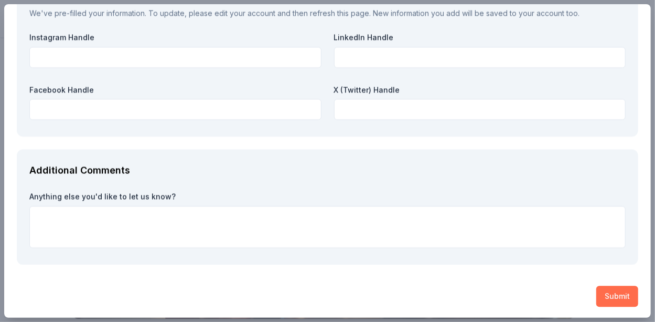
click at [607, 303] on button "Submit" at bounding box center [617, 295] width 42 height 21
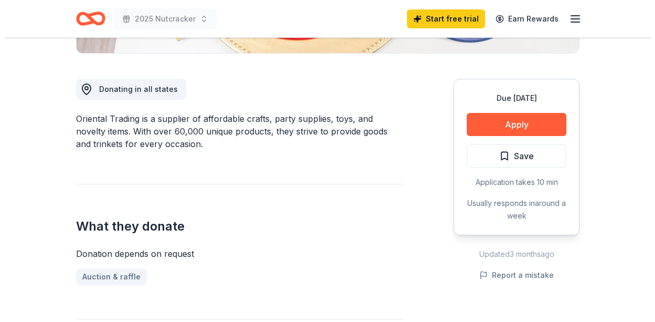
scroll to position [268, 0]
